Goal: Transaction & Acquisition: Purchase product/service

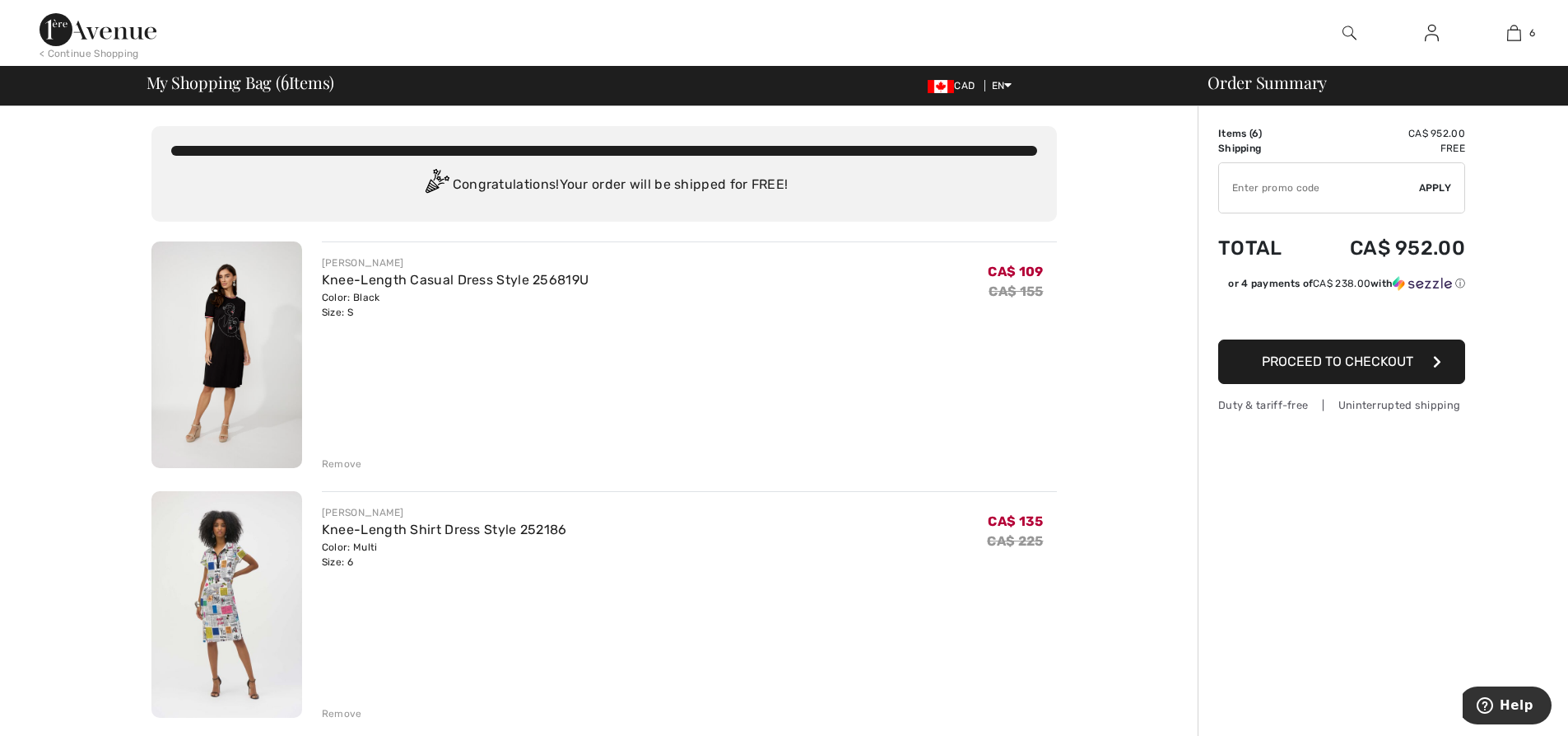
click at [346, 466] on div "Remove" at bounding box center [342, 464] width 40 height 15
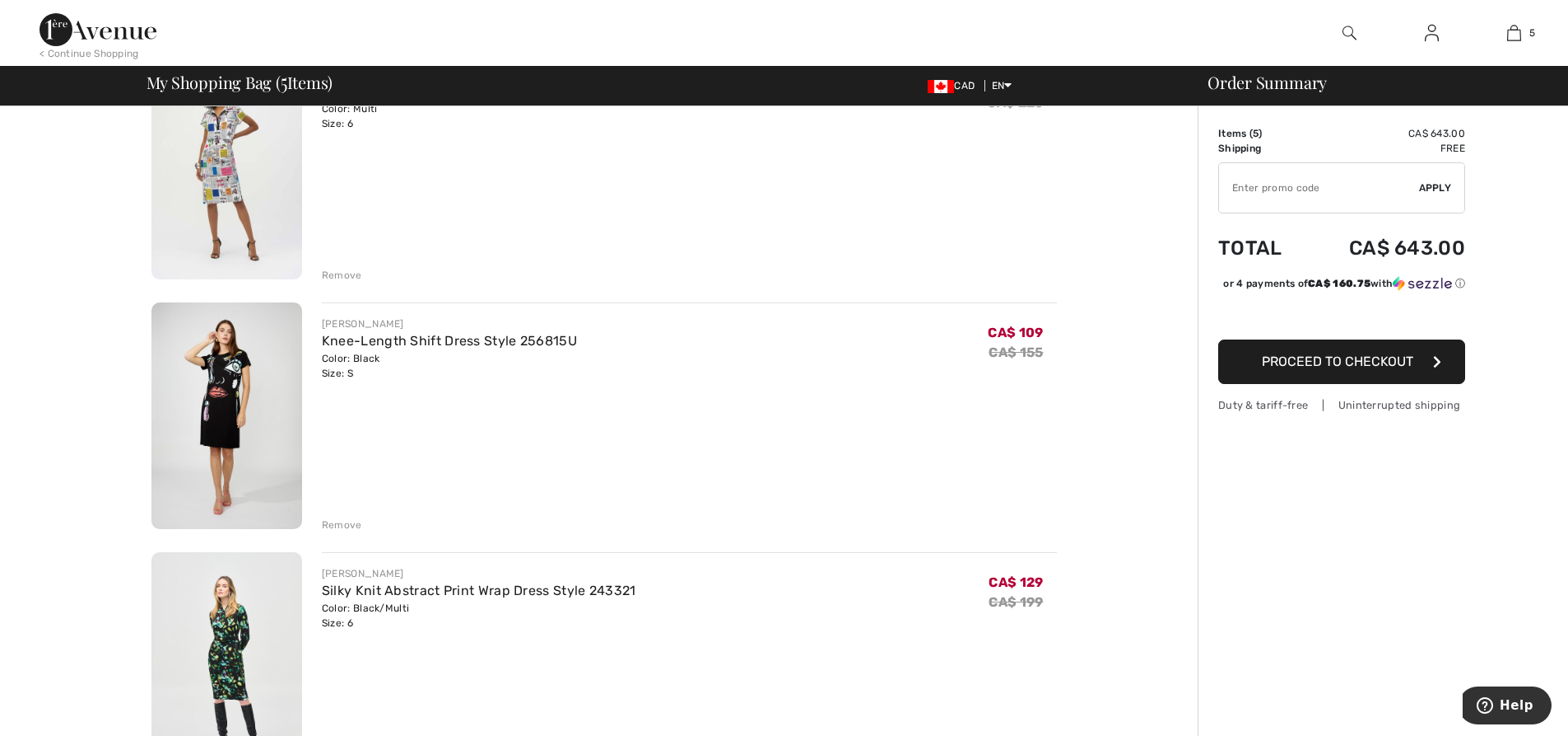
scroll to position [274, 0]
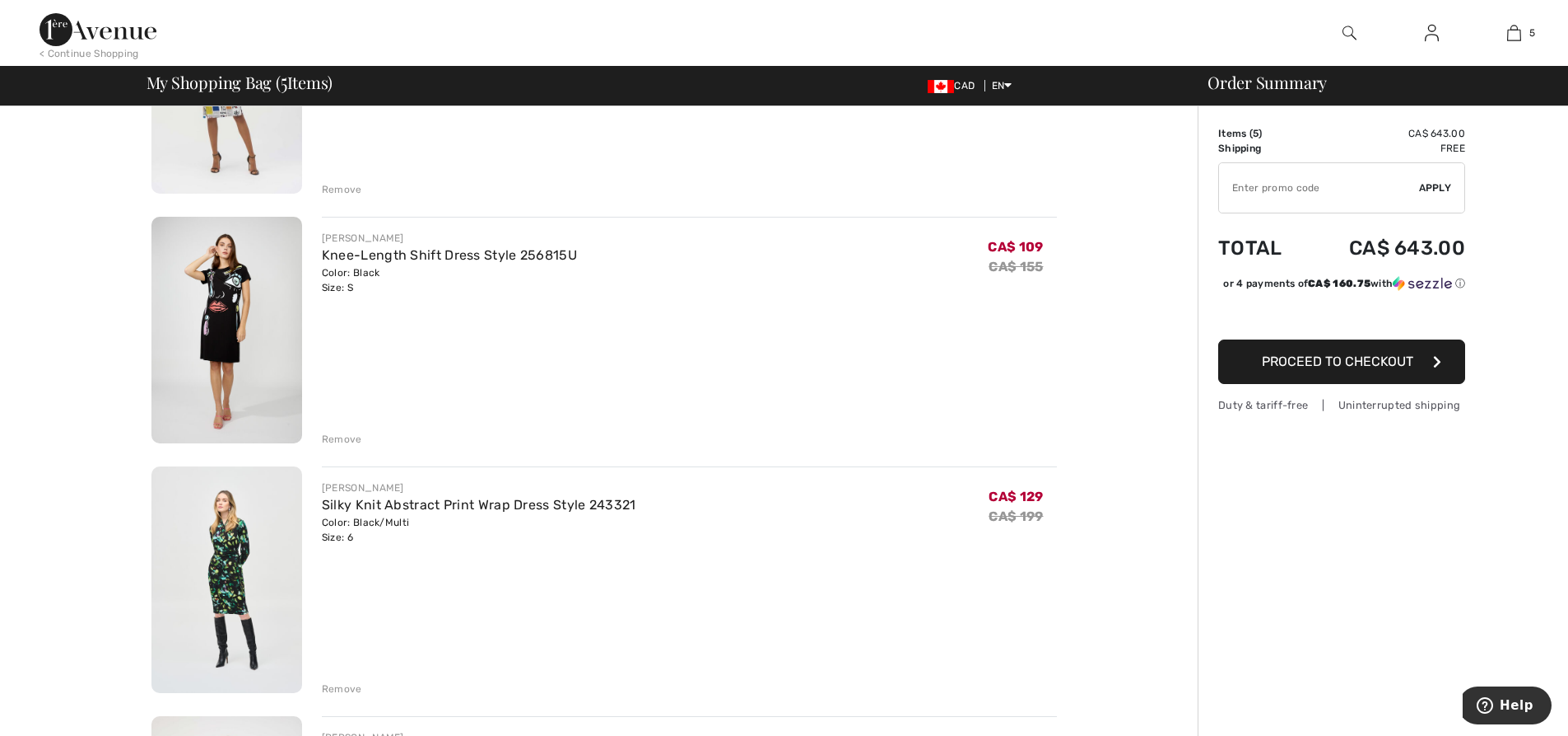
click at [351, 437] on div "Remove" at bounding box center [342, 439] width 40 height 15
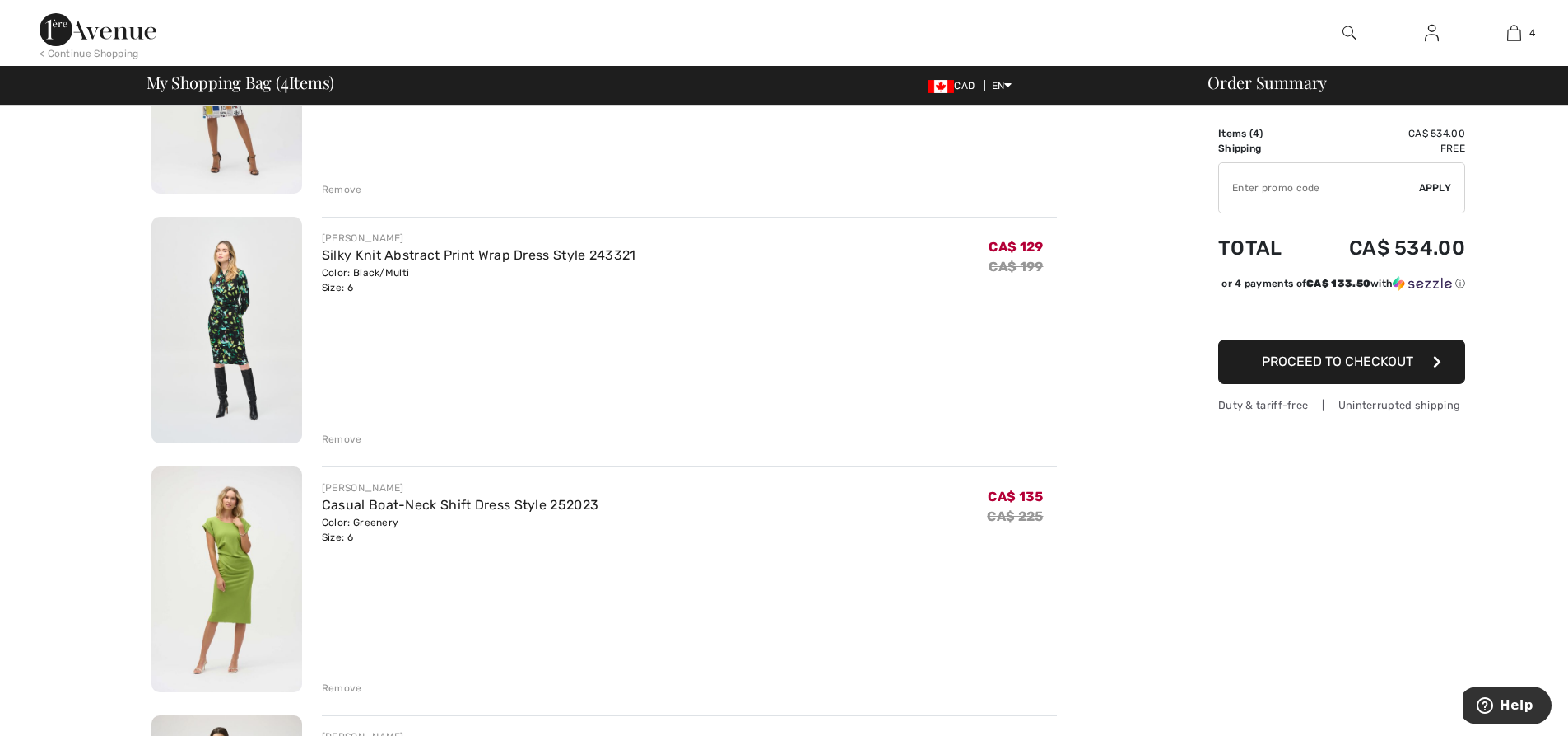
click at [347, 435] on div "Remove" at bounding box center [342, 439] width 40 height 15
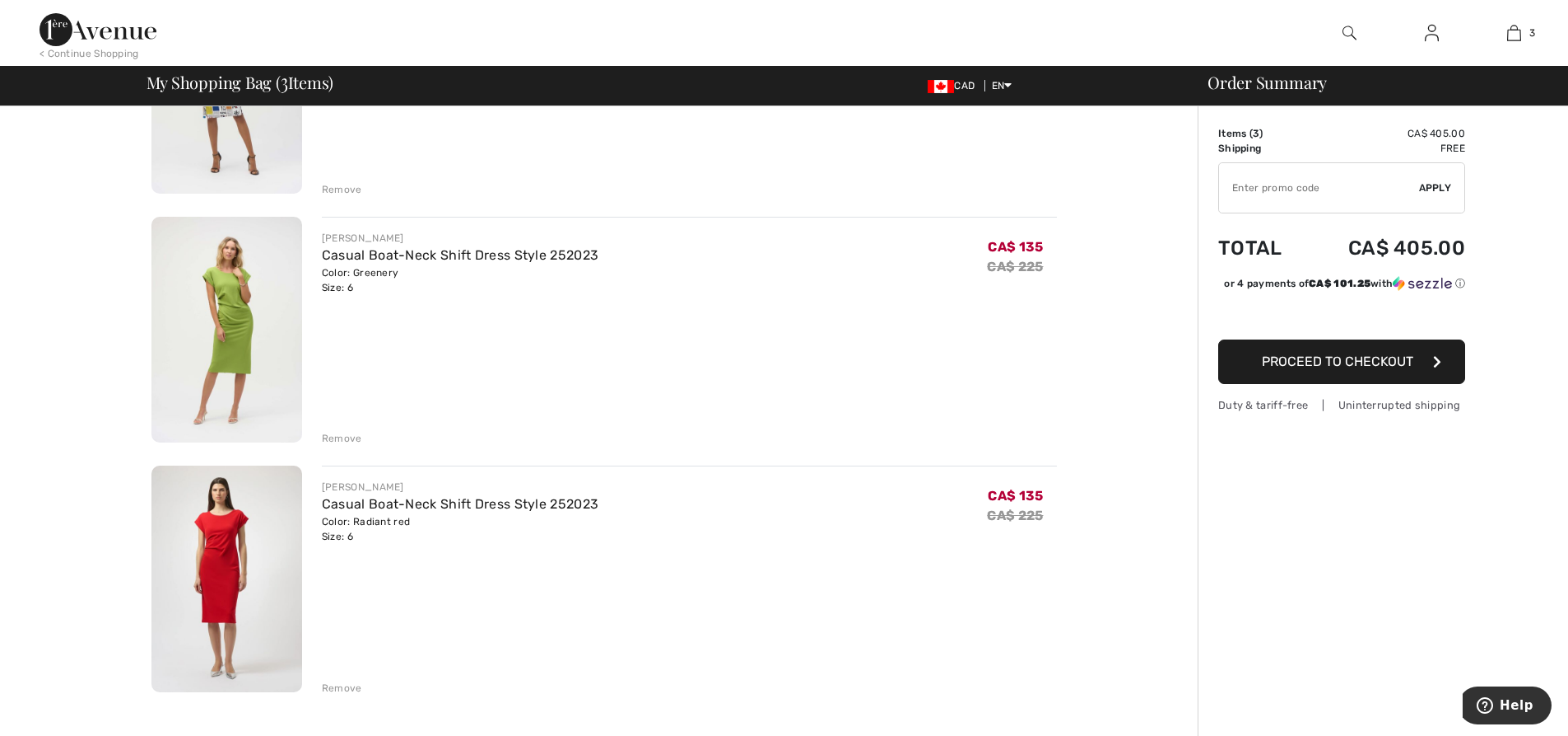
click at [340, 439] on div "Remove" at bounding box center [342, 438] width 40 height 15
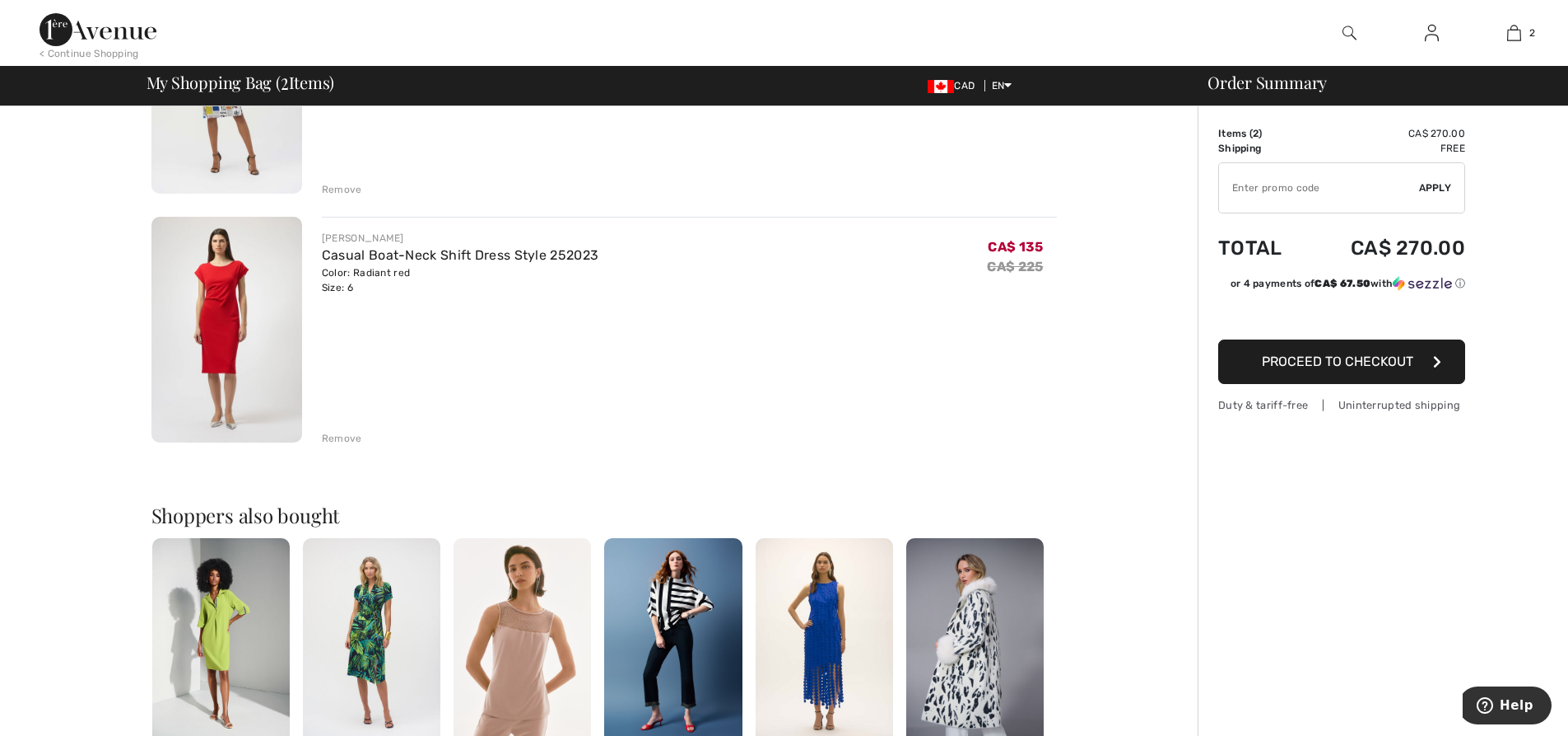
click at [349, 437] on div "Remove" at bounding box center [342, 438] width 40 height 15
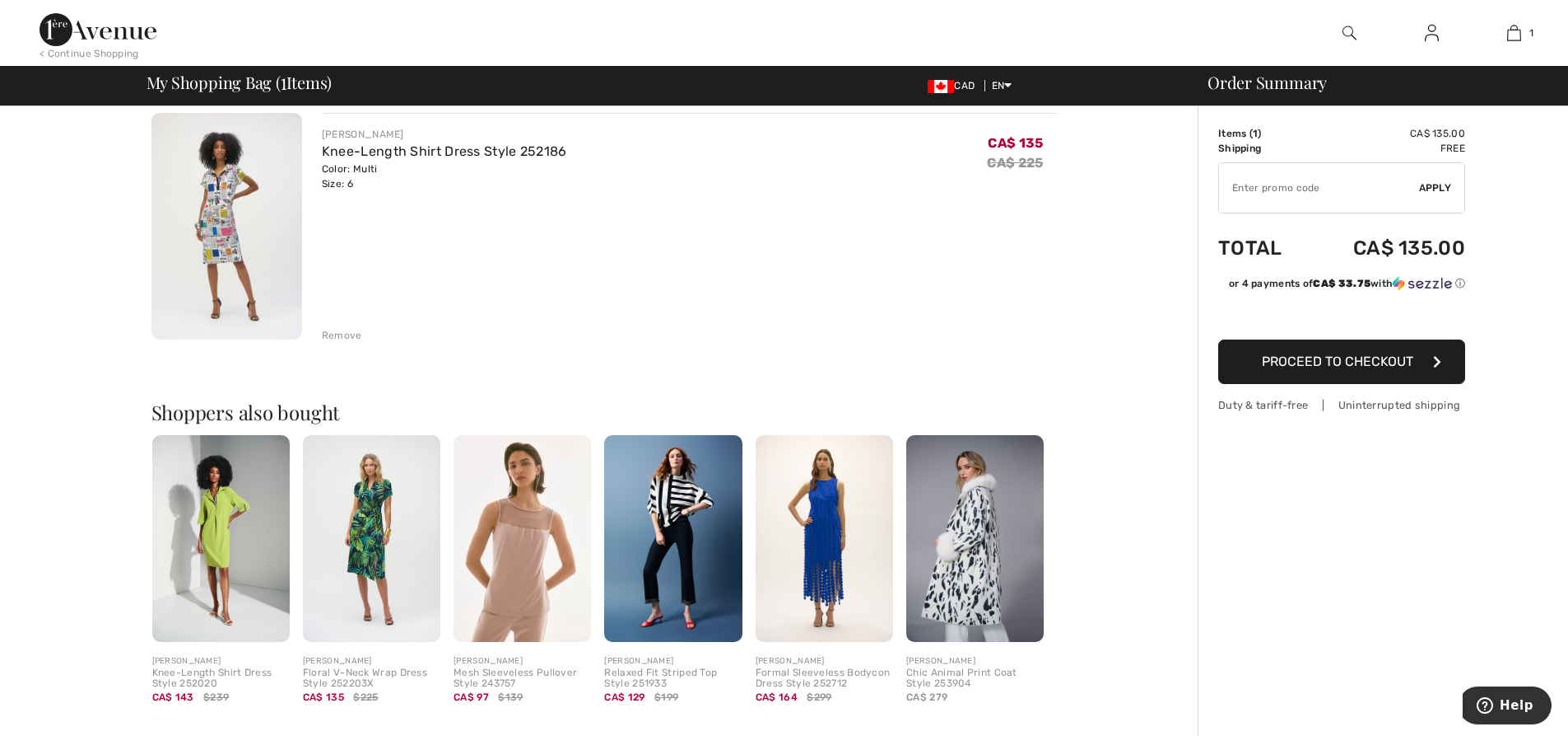
scroll to position [0, 0]
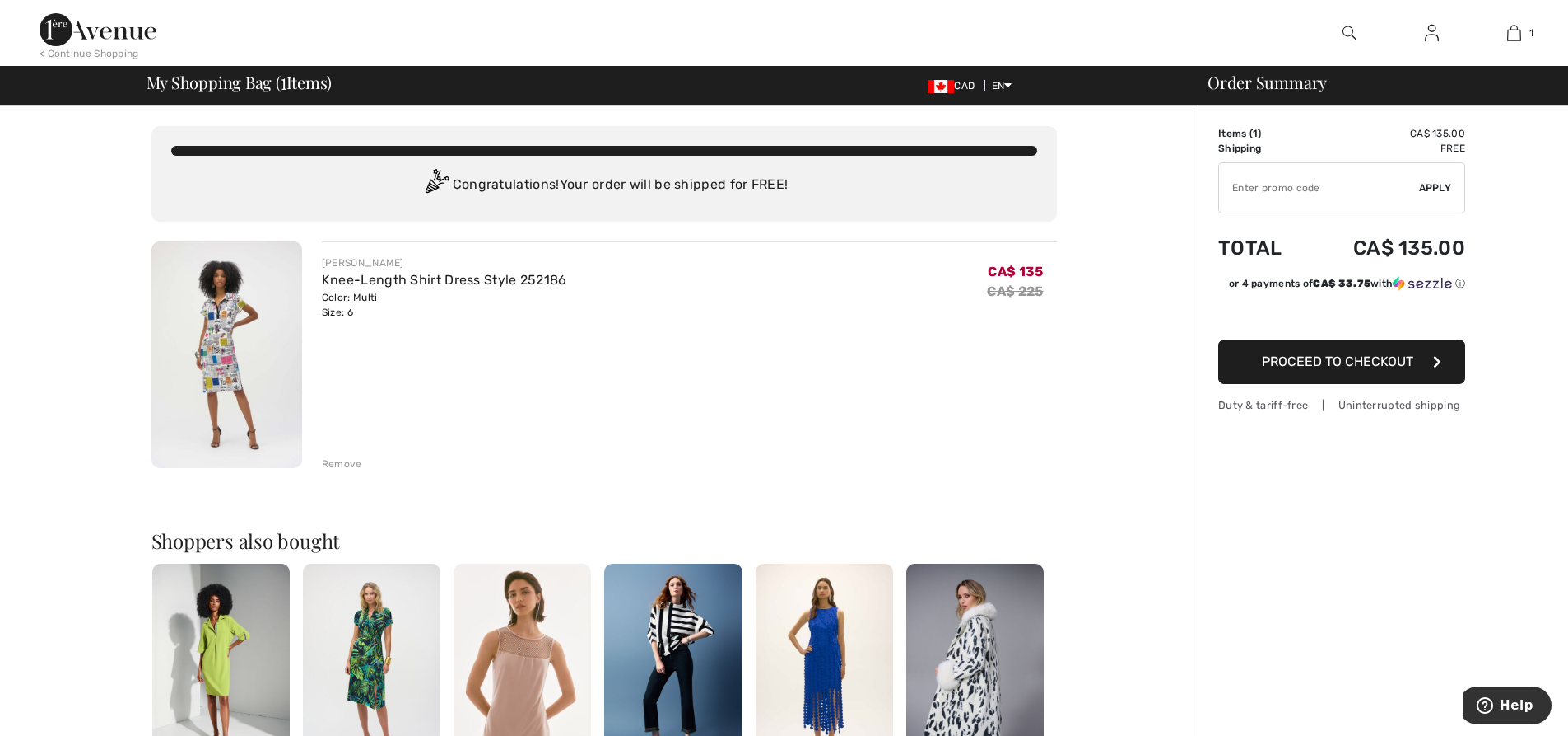
click at [334, 458] on div "Remove" at bounding box center [342, 464] width 40 height 15
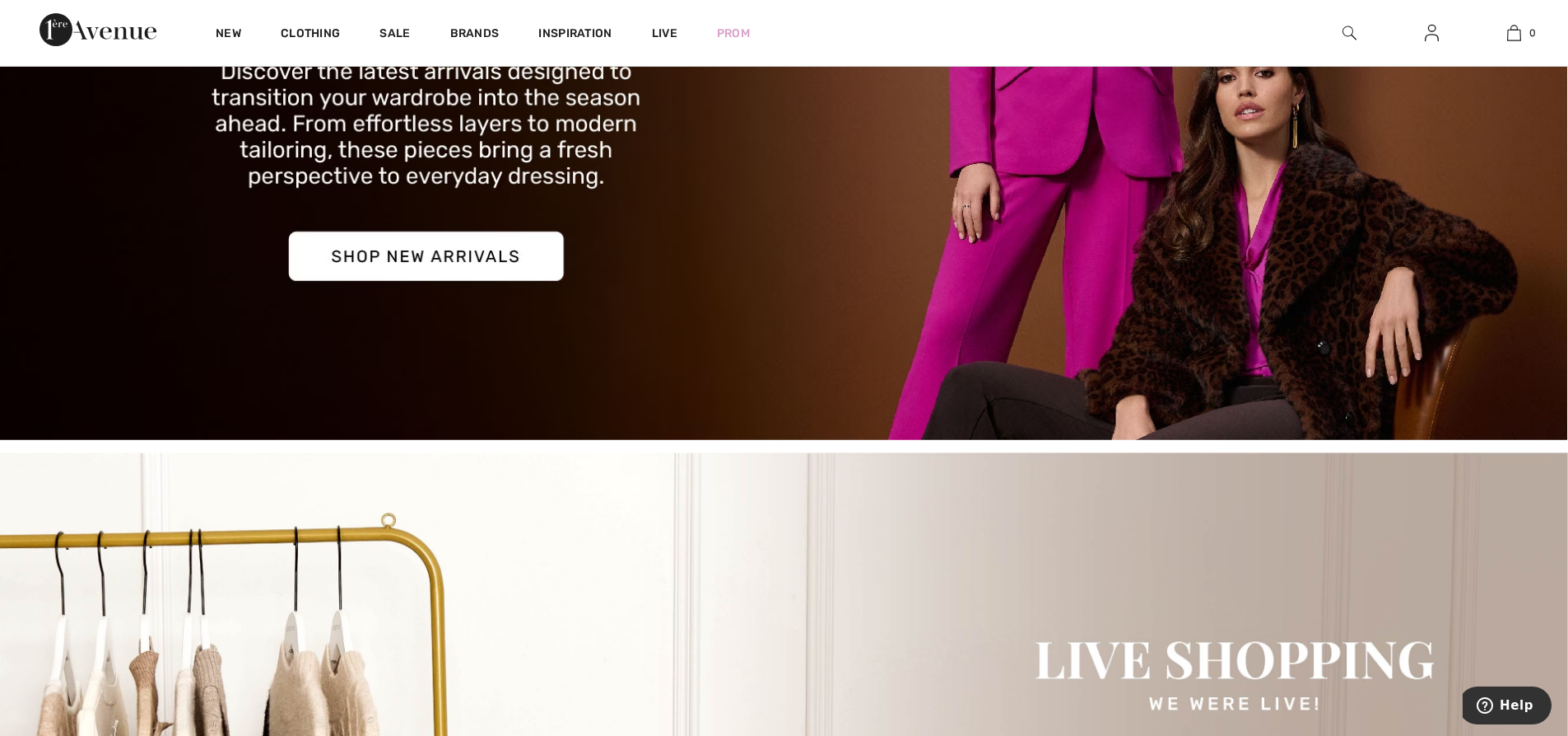
scroll to position [412, 0]
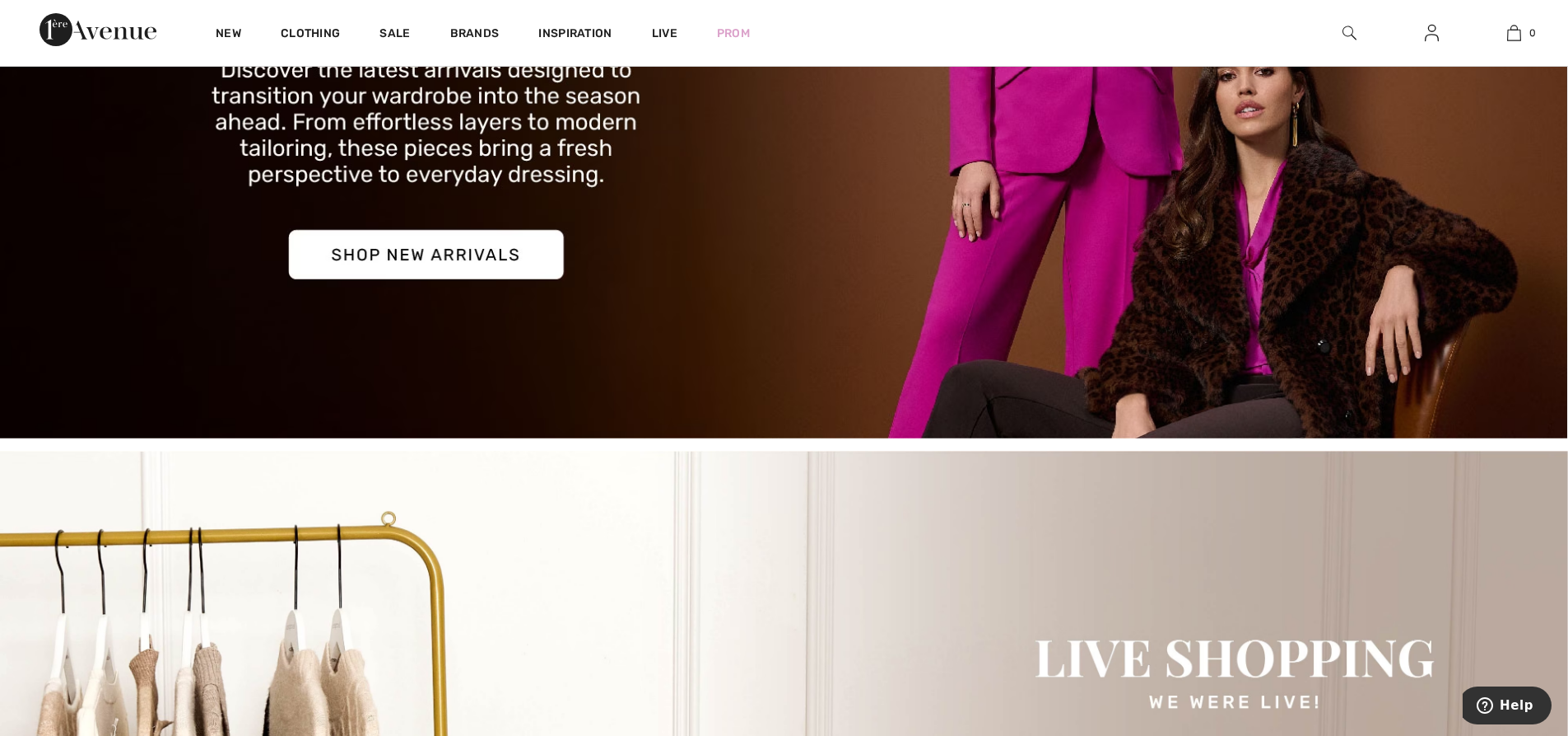
click at [482, 255] on img at bounding box center [784, 61] width 1568 height 752
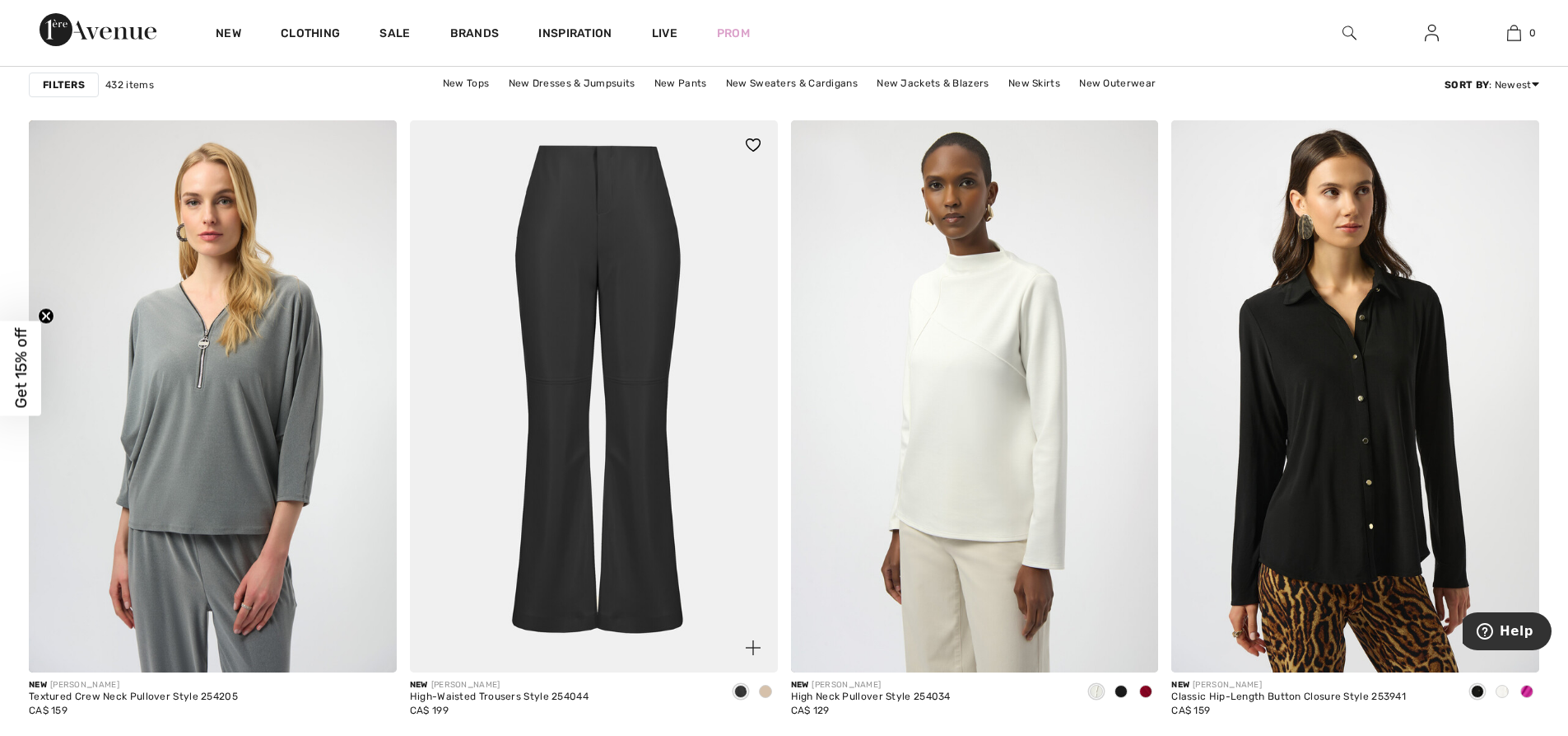
scroll to position [1373, 0]
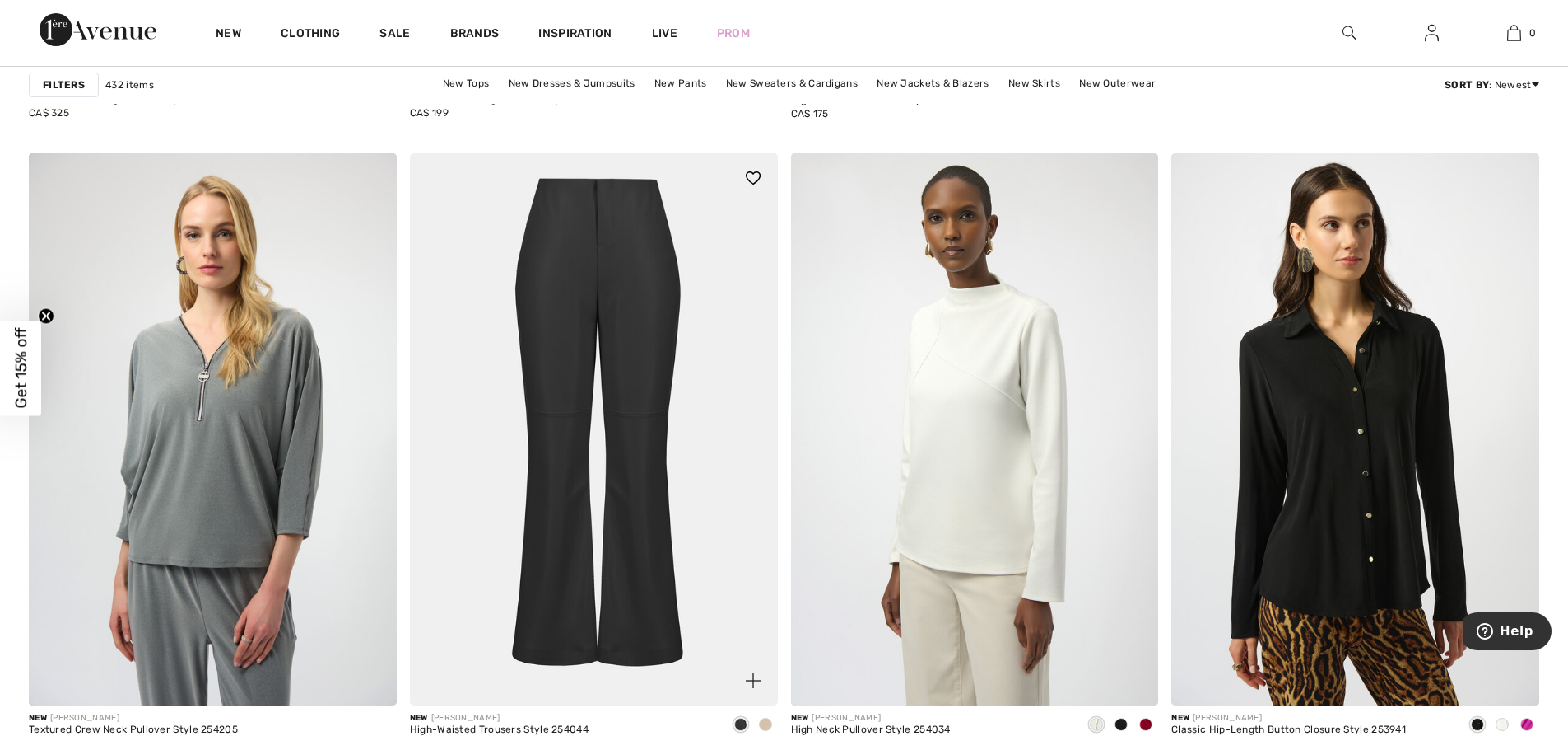
click at [565, 445] on img at bounding box center [593, 429] width 368 height 552
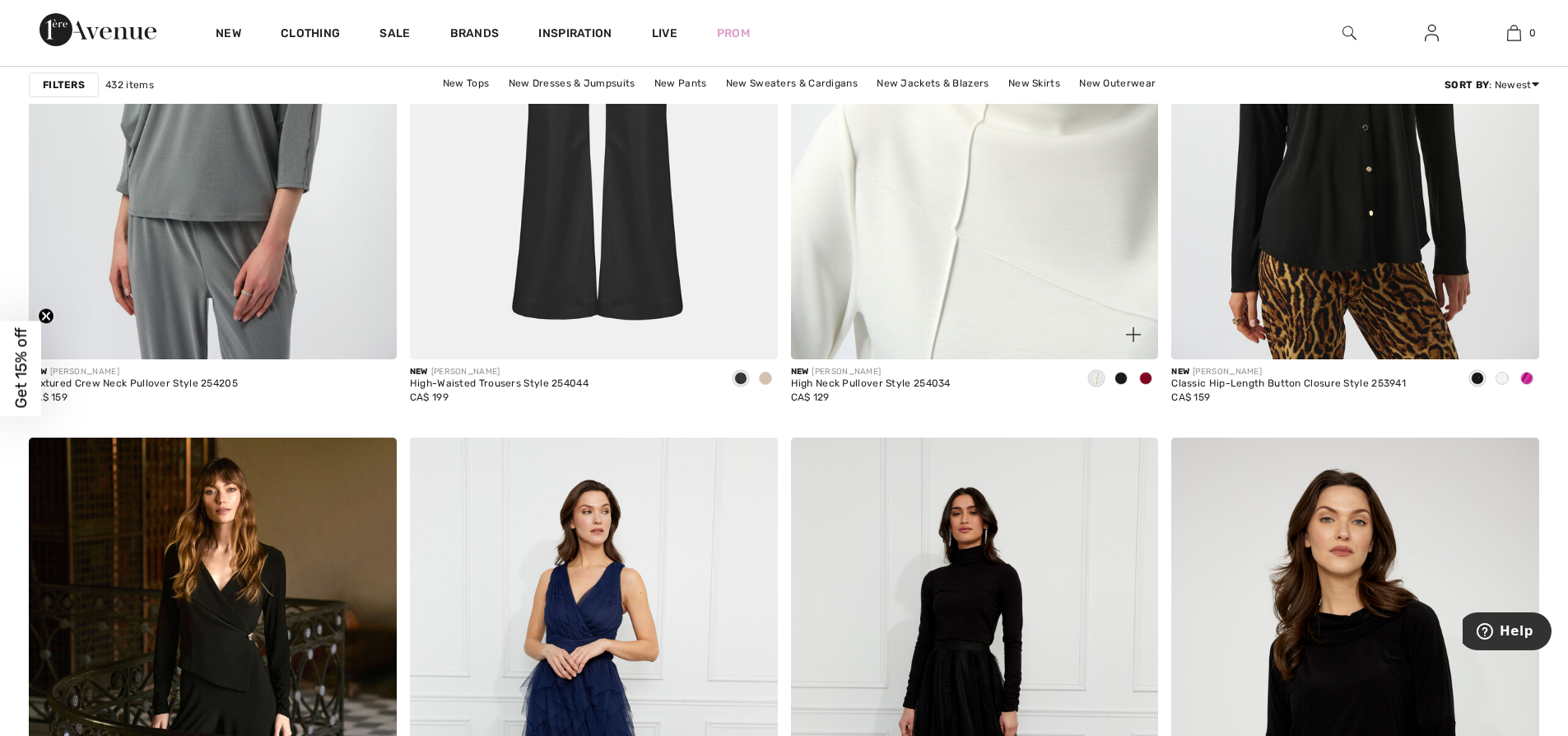
scroll to position [1785, 0]
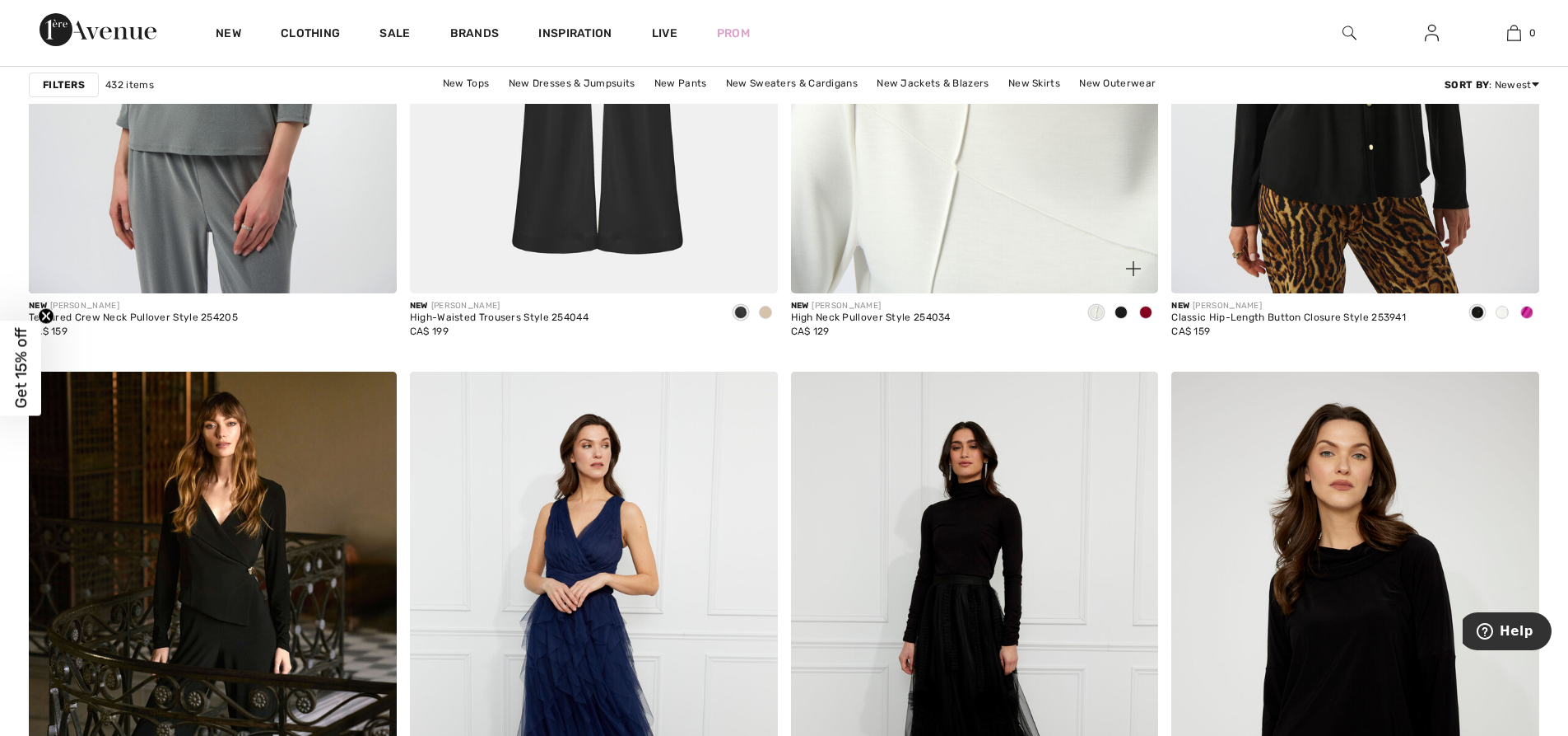
click at [1055, 265] on img at bounding box center [975, 17] width 368 height 552
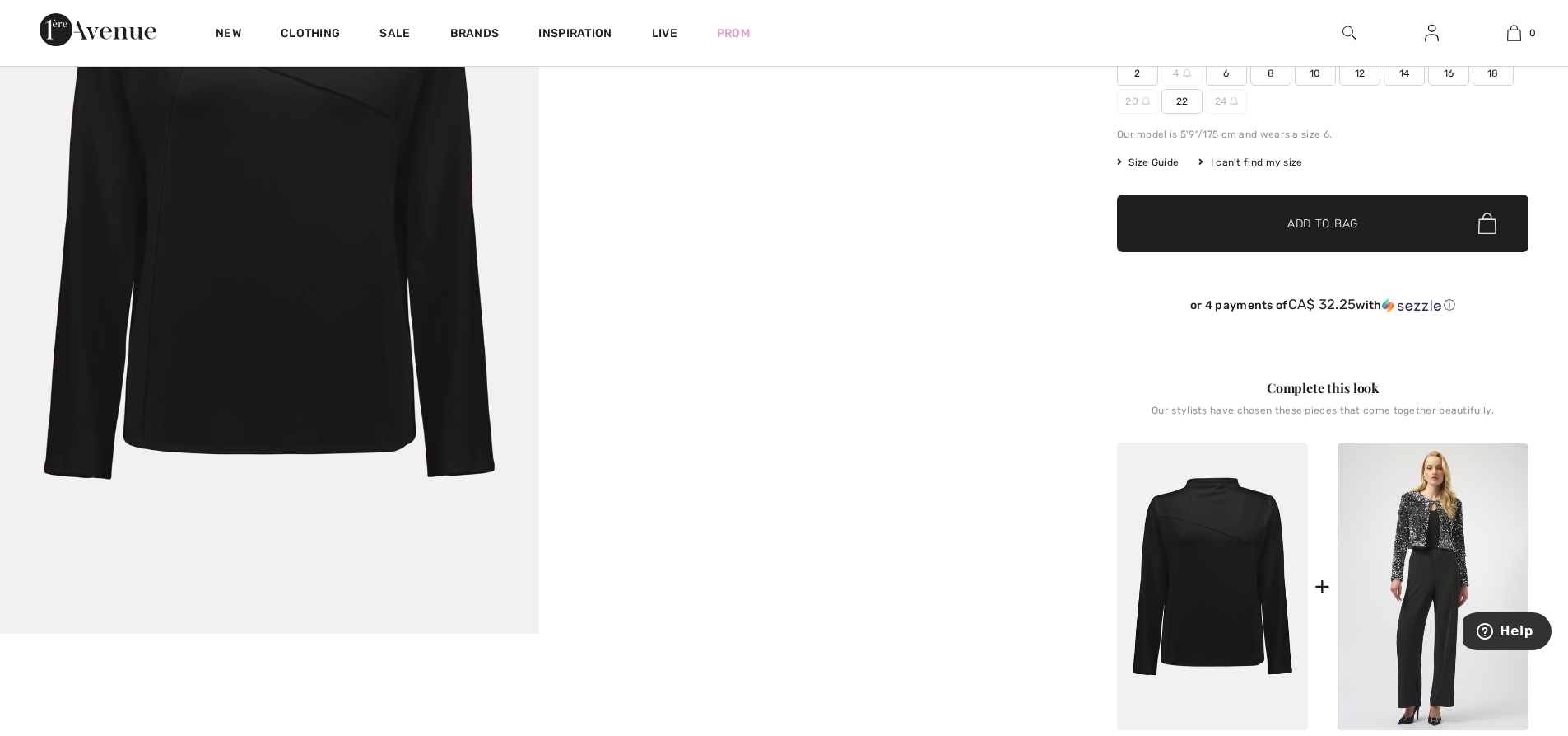
scroll to position [274, 0]
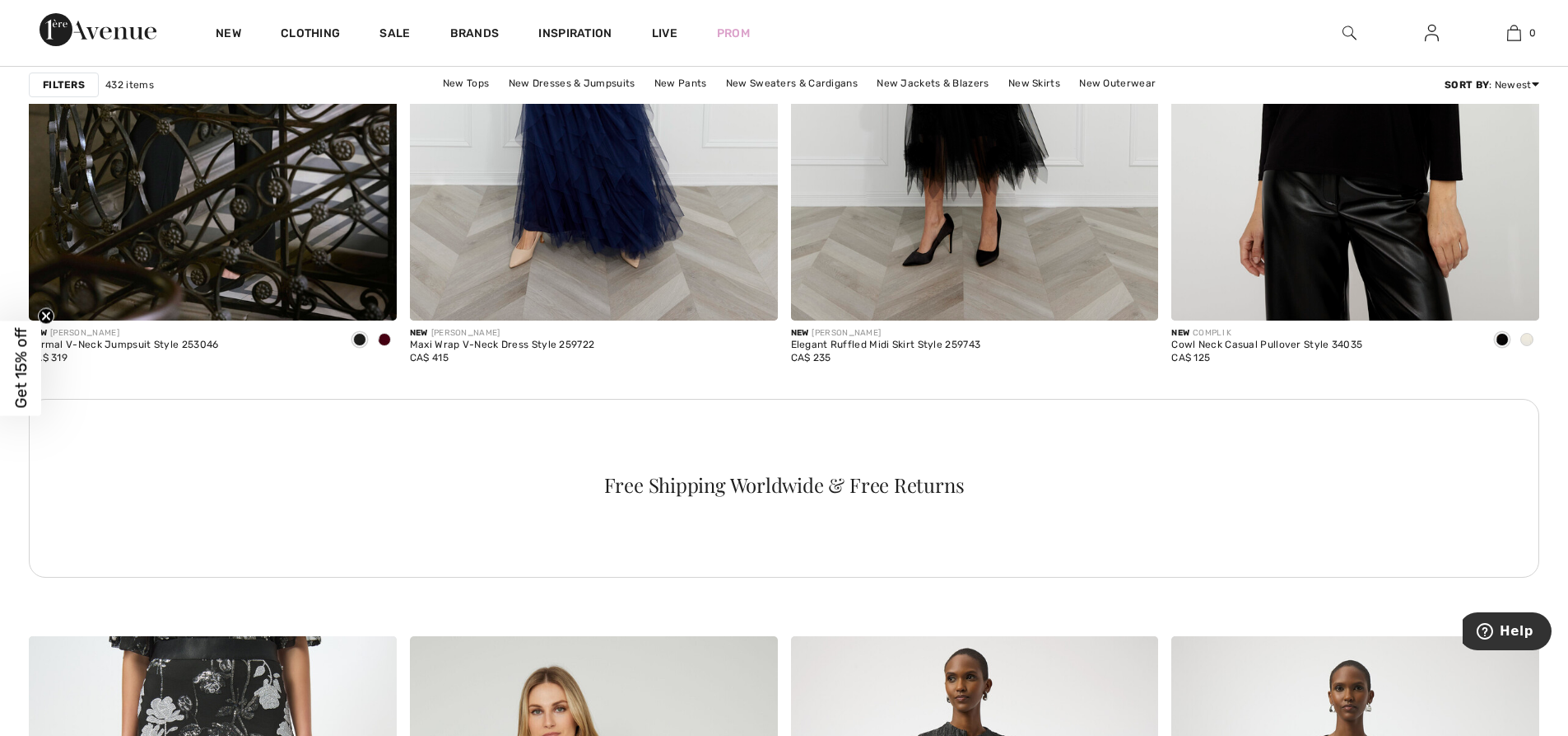
scroll to position [2335, 0]
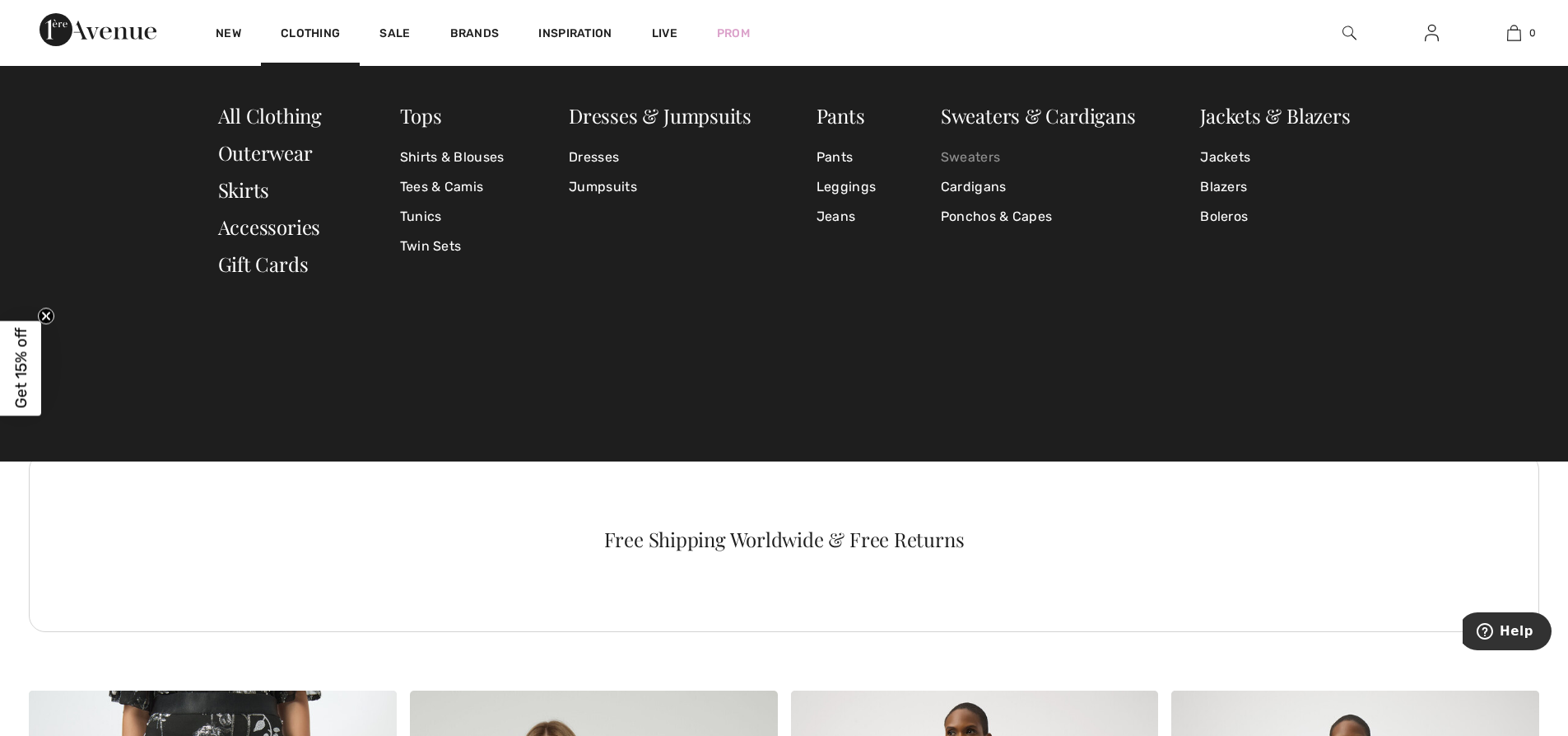
click at [959, 161] on link "Sweaters" at bounding box center [1039, 157] width 196 height 30
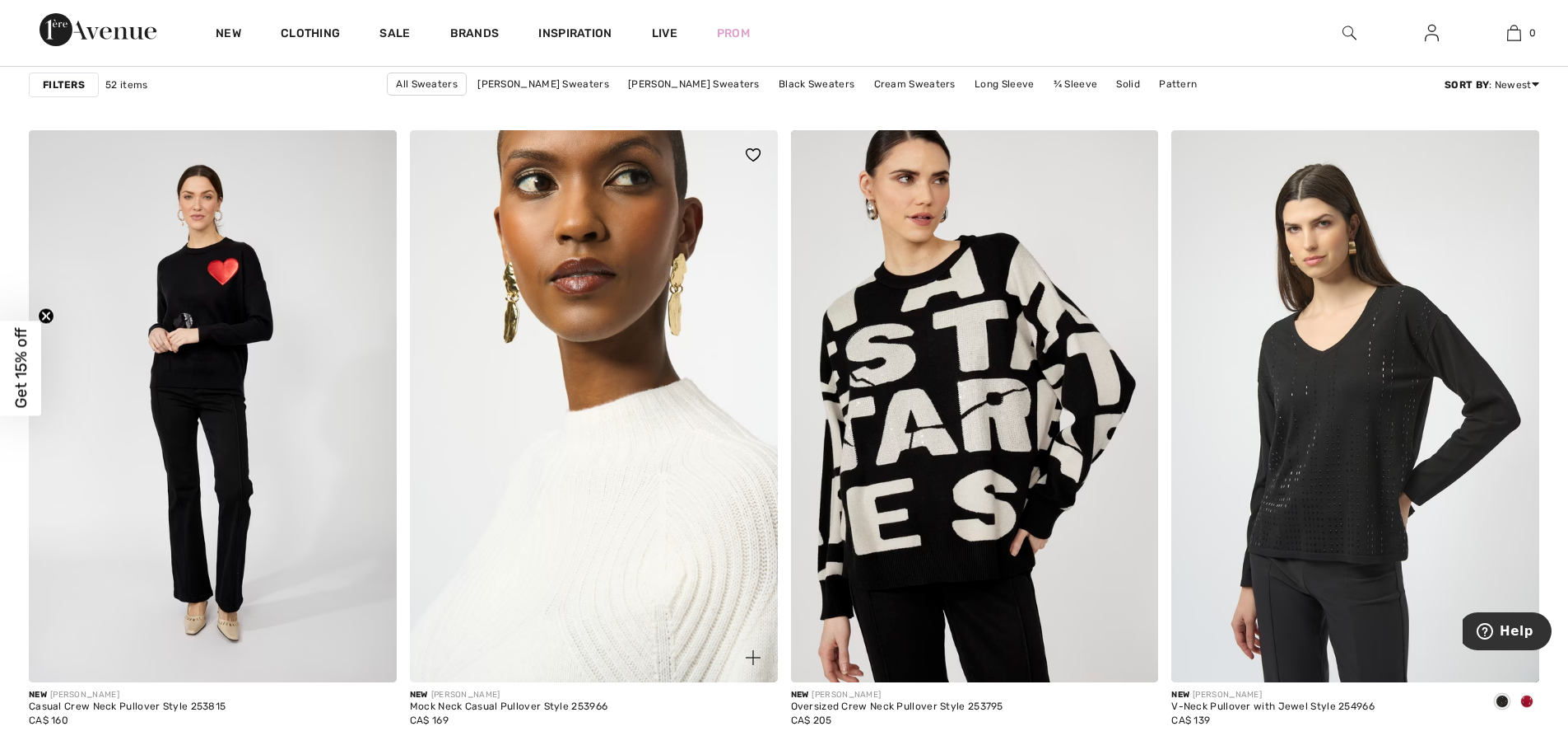
scroll to position [1510, 0]
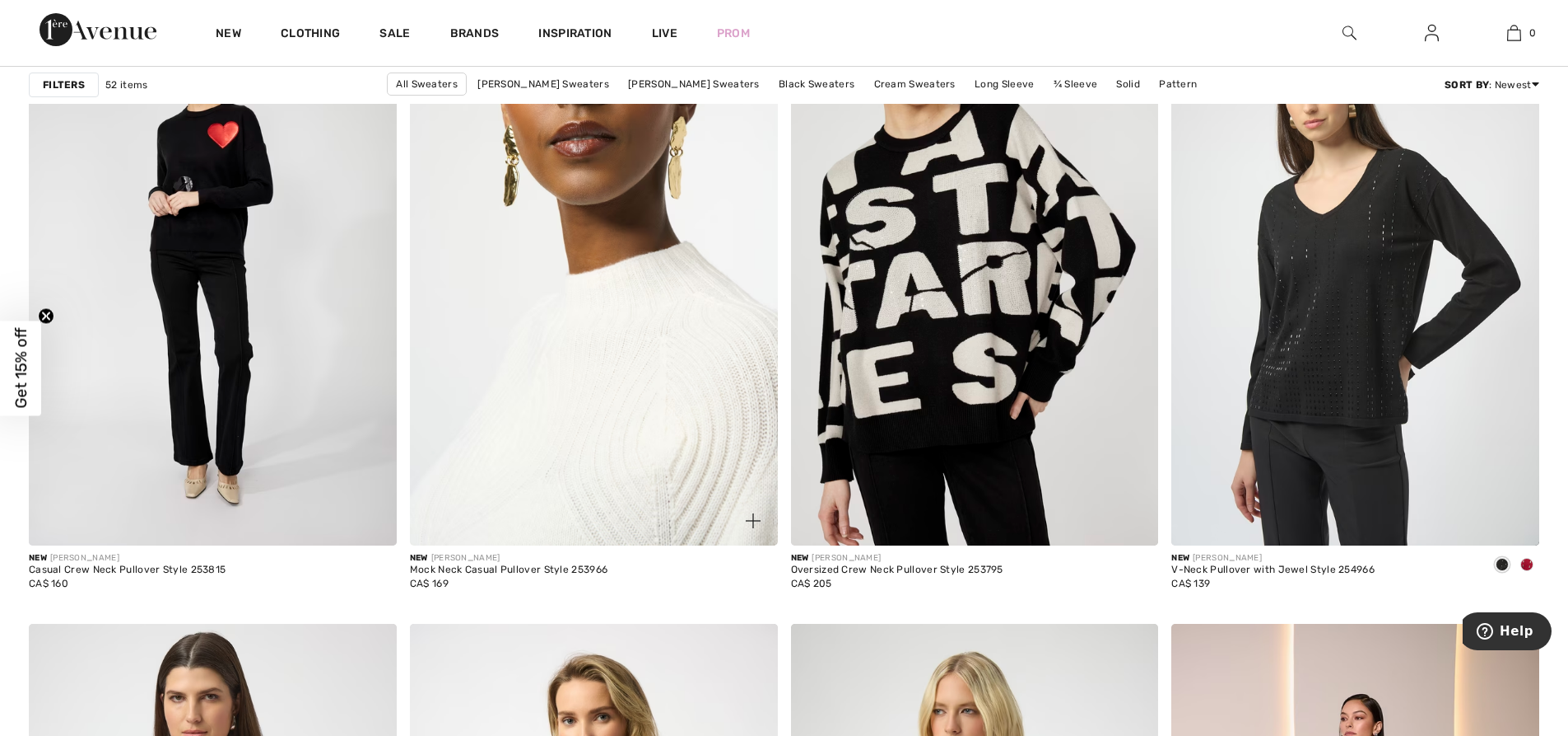
click at [588, 458] on img at bounding box center [593, 269] width 368 height 552
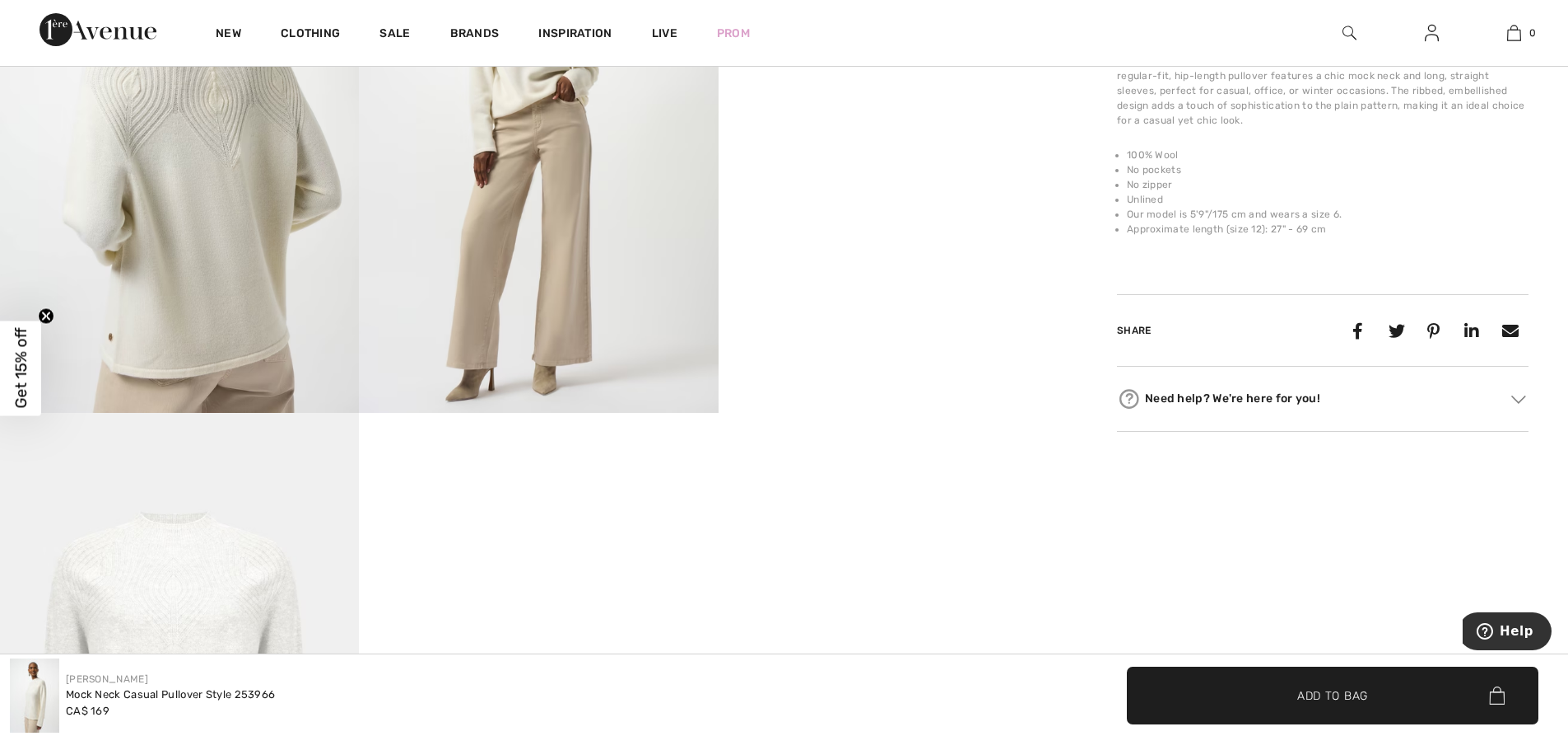
scroll to position [1098, 0]
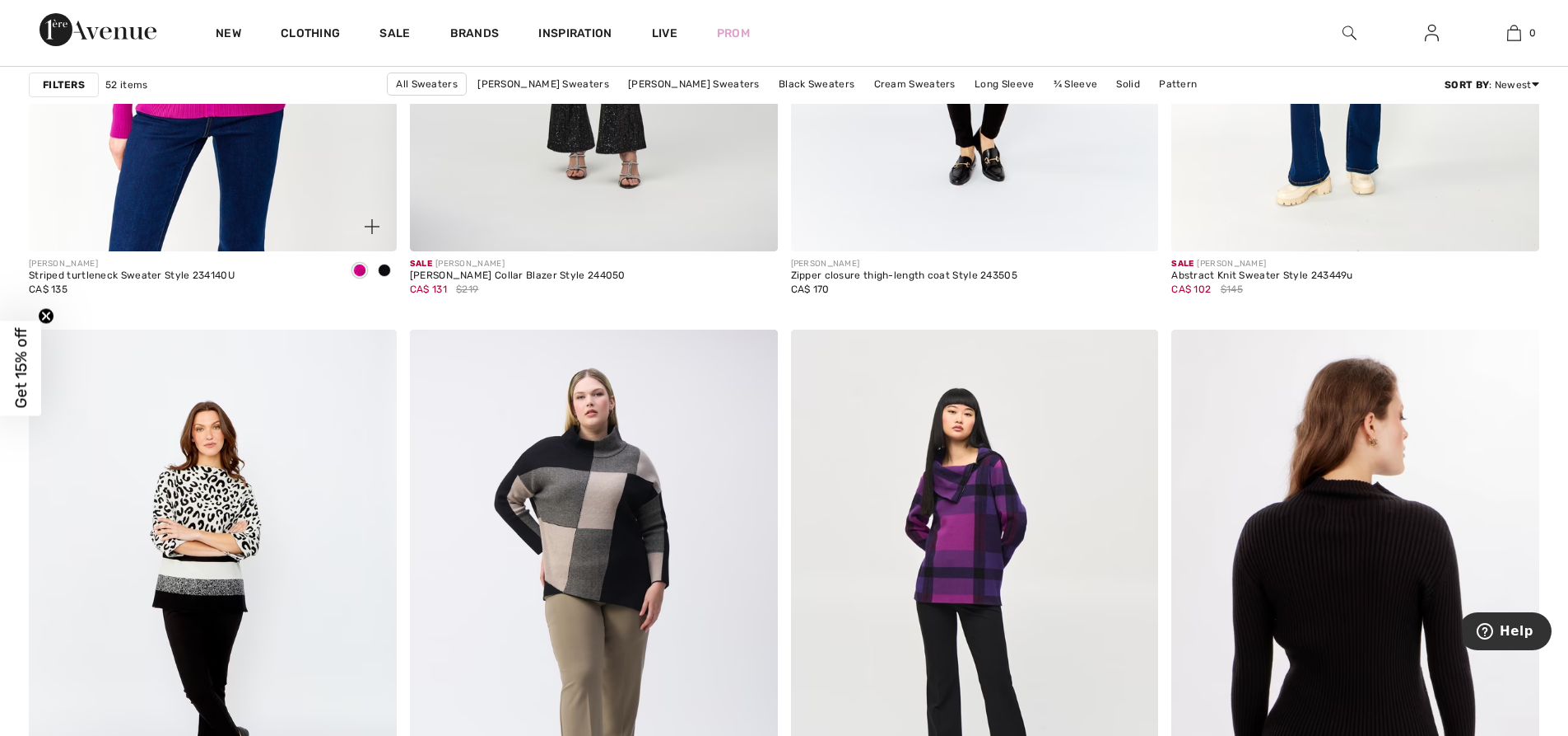
scroll to position [9197, 0]
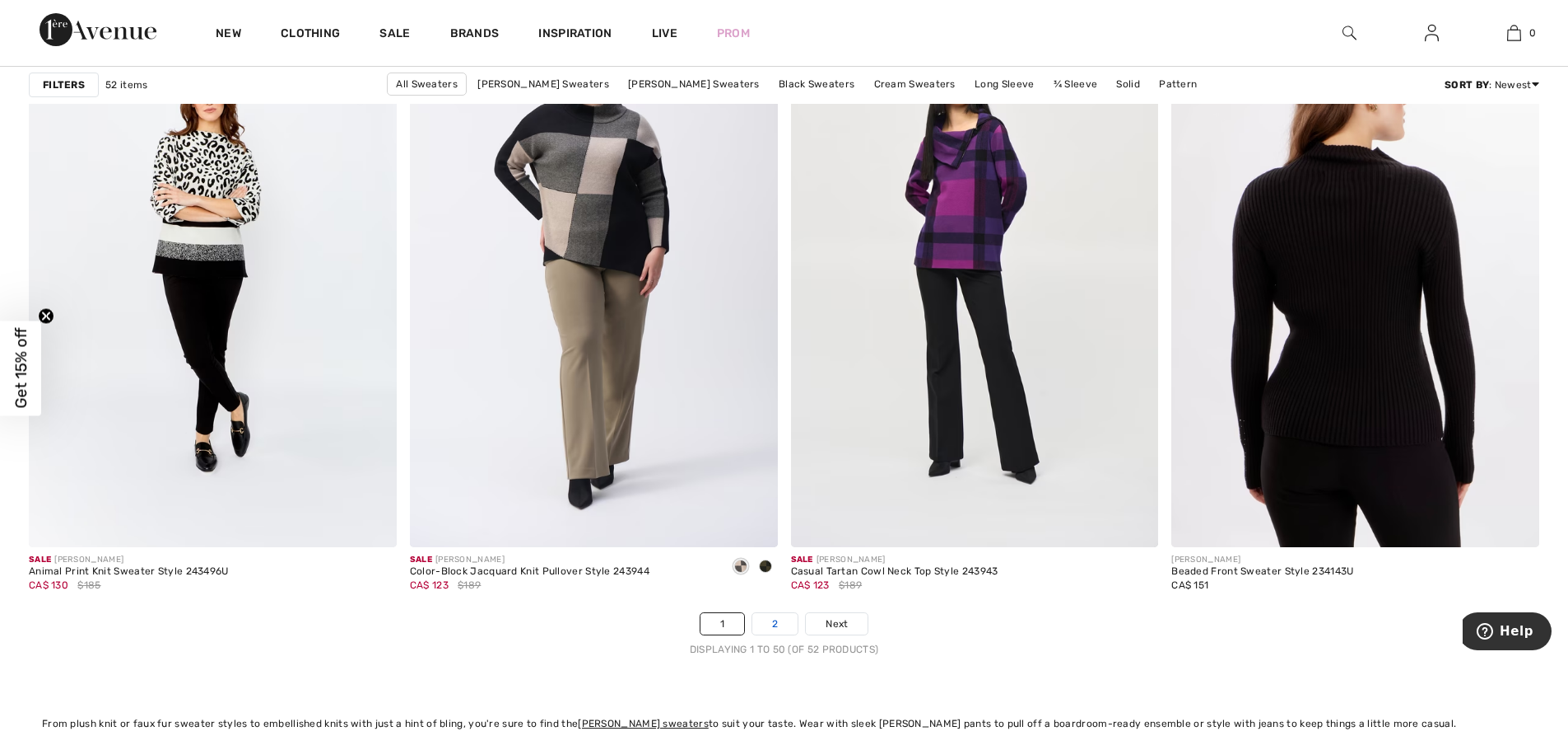
click at [785, 622] on link "2" at bounding box center [775, 623] width 46 height 21
